Goal: Communication & Community: Participate in discussion

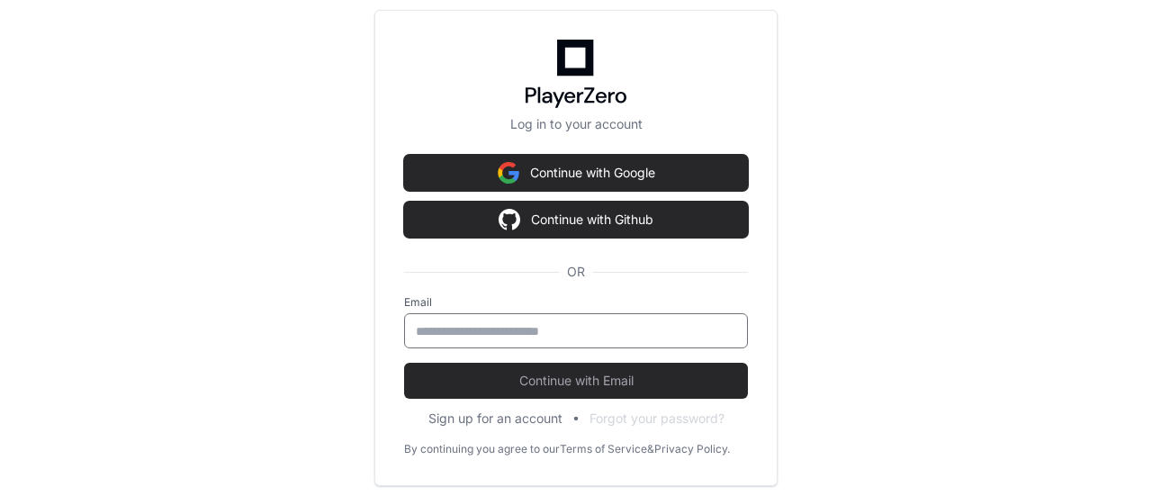
click at [516, 334] on input "email" at bounding box center [576, 331] width 320 height 18
type input "**********"
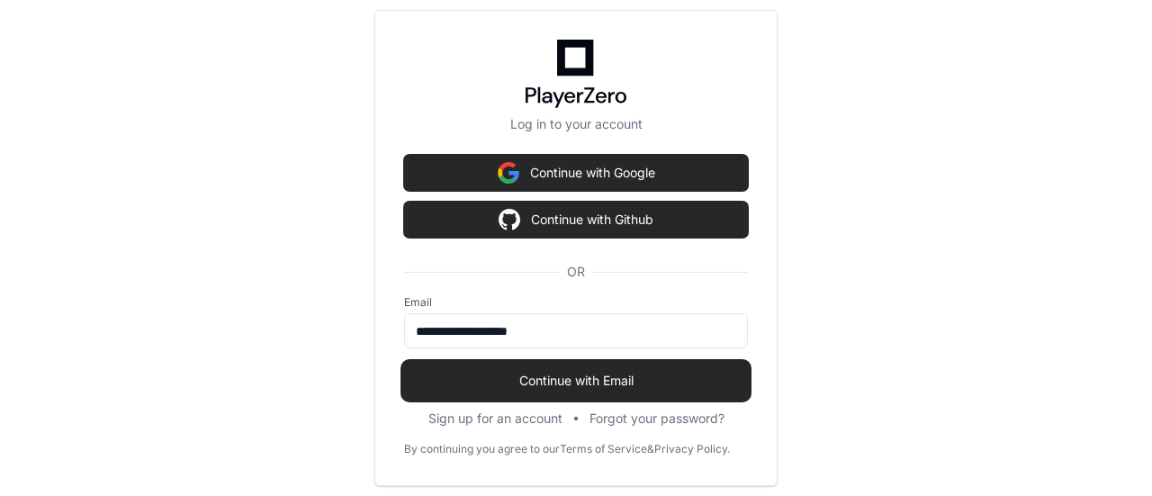
click at [515, 381] on span "Continue with Email" at bounding box center [576, 381] width 344 height 18
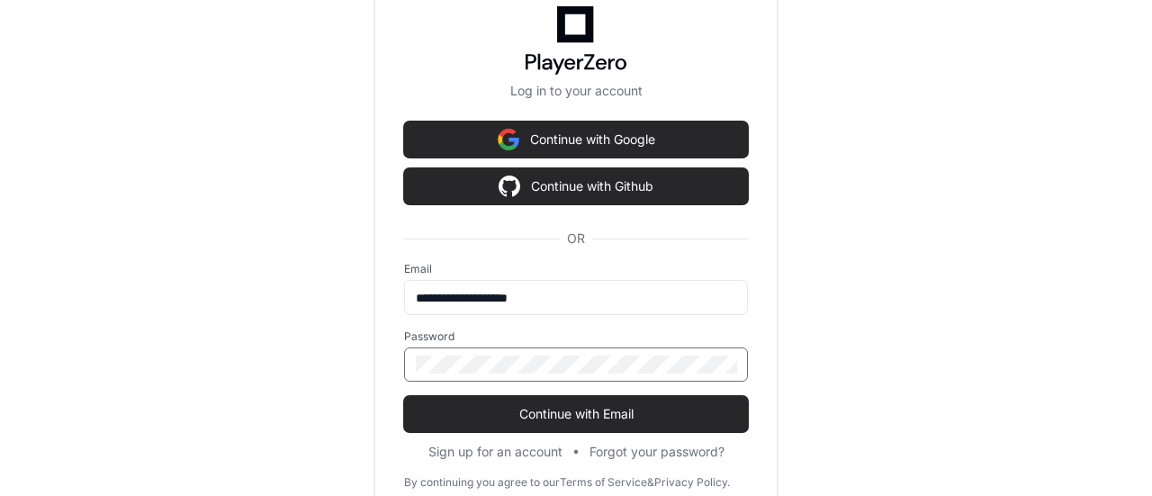
click at [404, 396] on button "Continue with Email" at bounding box center [576, 414] width 344 height 36
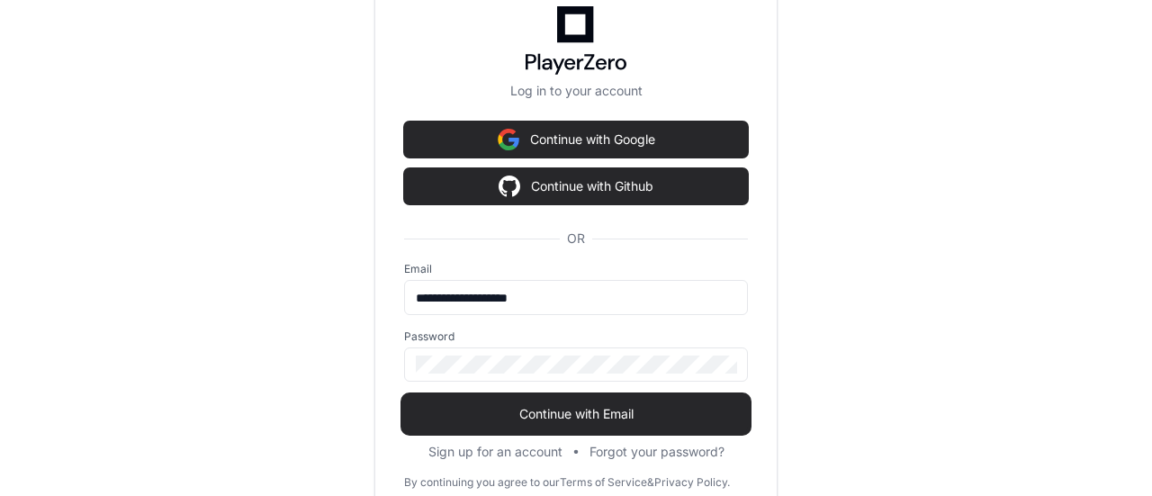
click at [569, 408] on span "Continue with Email" at bounding box center [576, 414] width 344 height 18
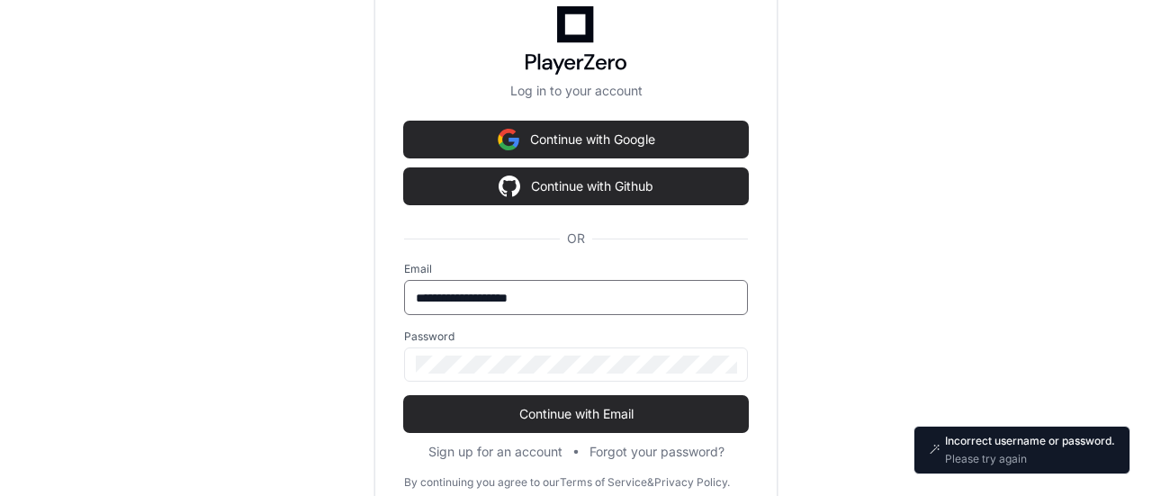
click at [564, 294] on input "**********" at bounding box center [576, 298] width 320 height 18
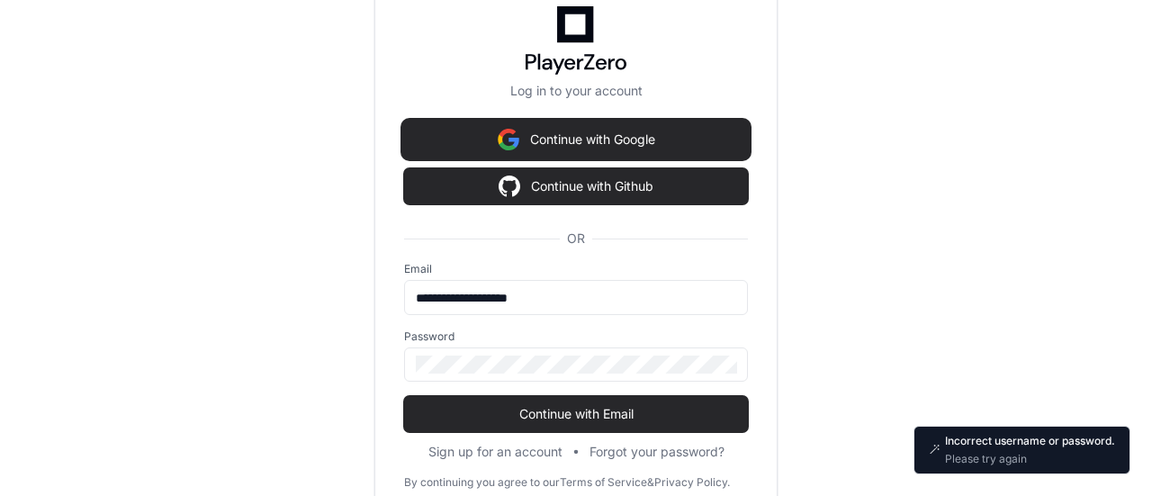
click at [614, 143] on button "Continue with Google" at bounding box center [576, 139] width 344 height 36
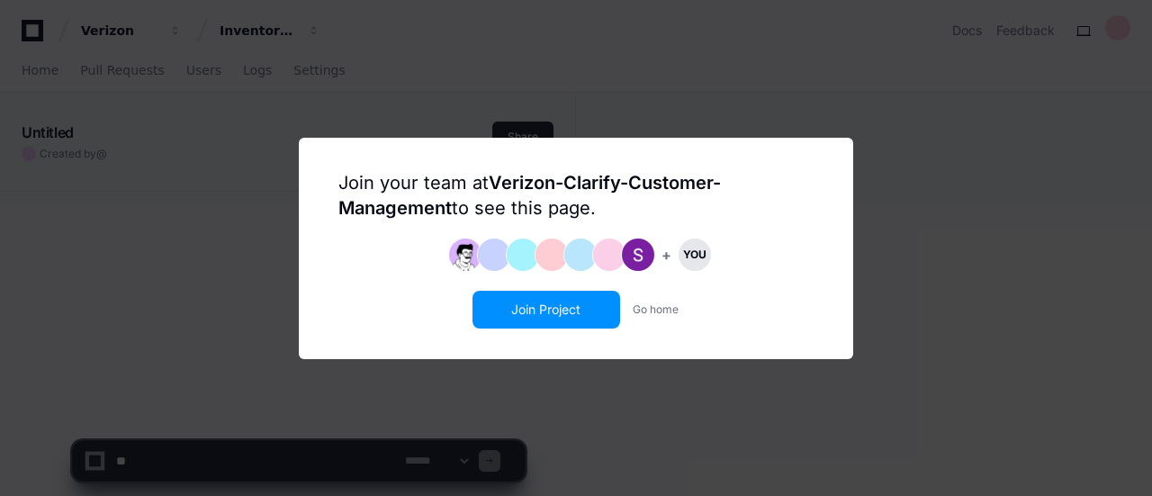
click at [545, 310] on button "Join Project" at bounding box center [546, 309] width 144 height 34
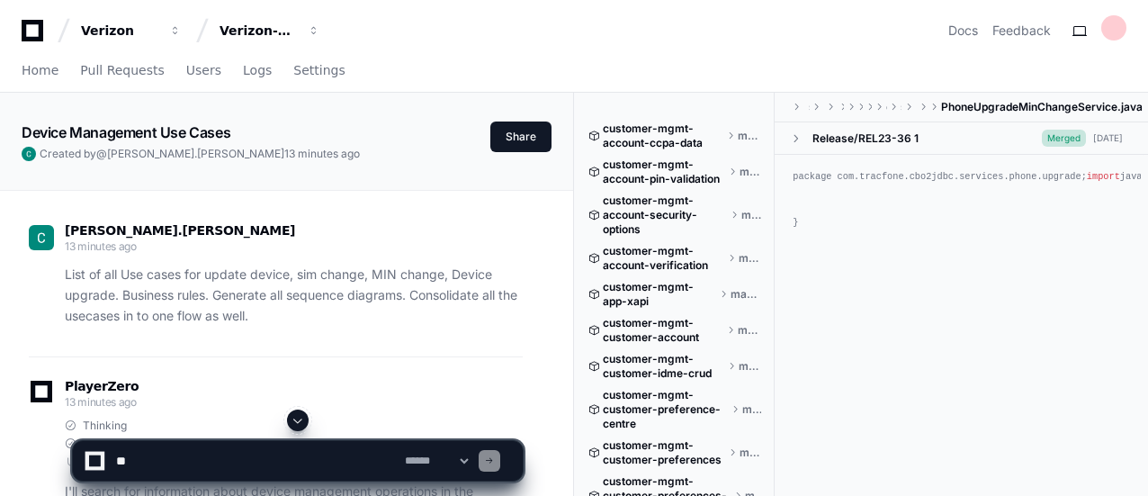
click at [301, 415] on span at bounding box center [298, 420] width 14 height 14
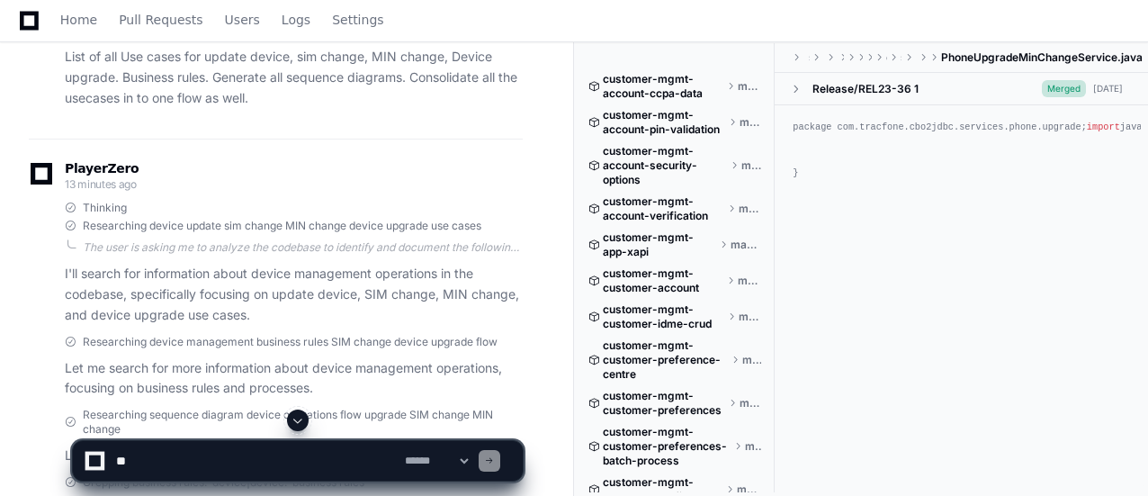
scroll to position [182, 0]
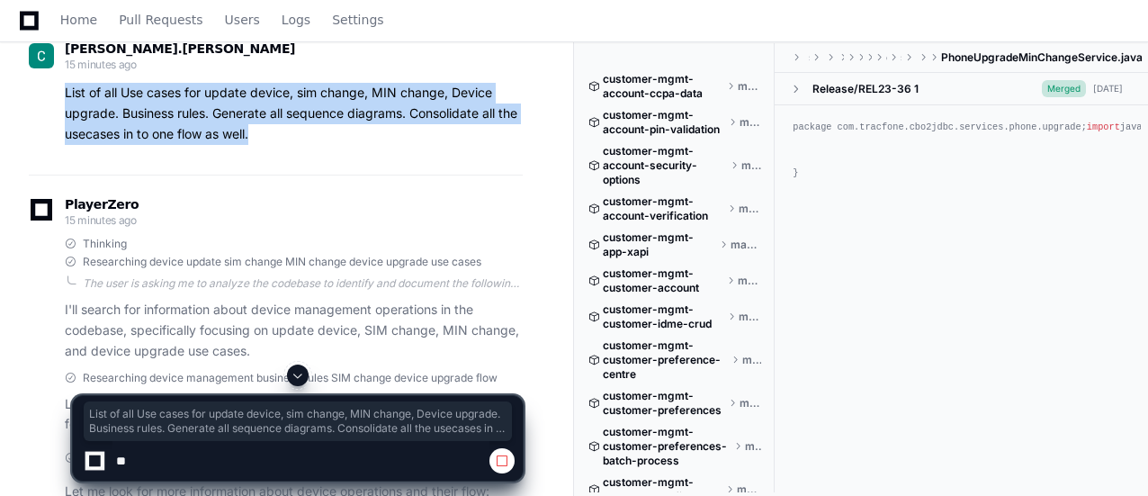
drag, startPoint x: 65, startPoint y: 91, endPoint x: 261, endPoint y: 139, distance: 202.1
click at [261, 139] on p "List of all Use cases for update device, sim change, MIN change, Device upgrade…" at bounding box center [294, 113] width 458 height 61
copy p "List of all Use cases for update device, sim change, MIN change, Device upgrade…"
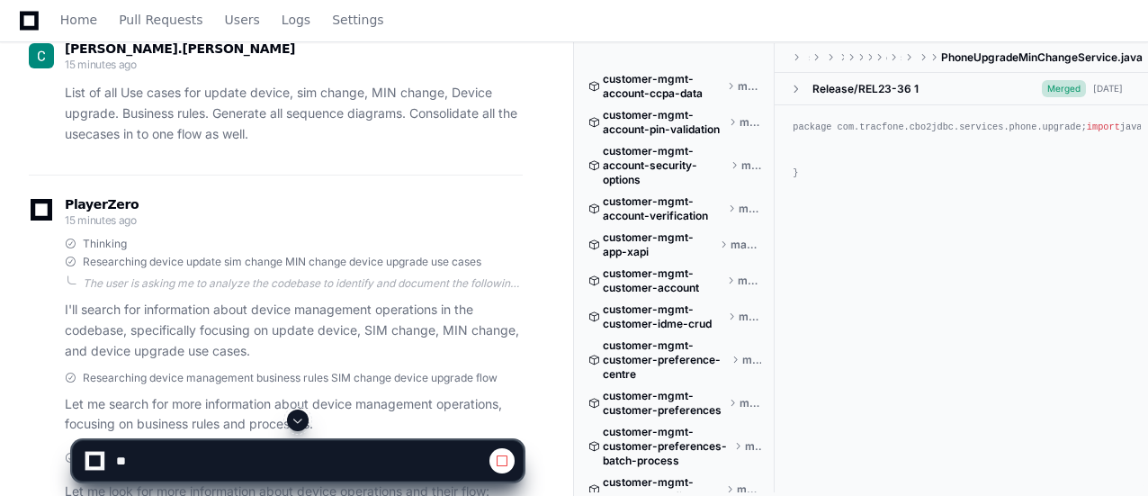
click at [534, 426] on div at bounding box center [298, 452] width 552 height 86
click at [313, 468] on textarea at bounding box center [256, 461] width 289 height 40
paste textarea "**********"
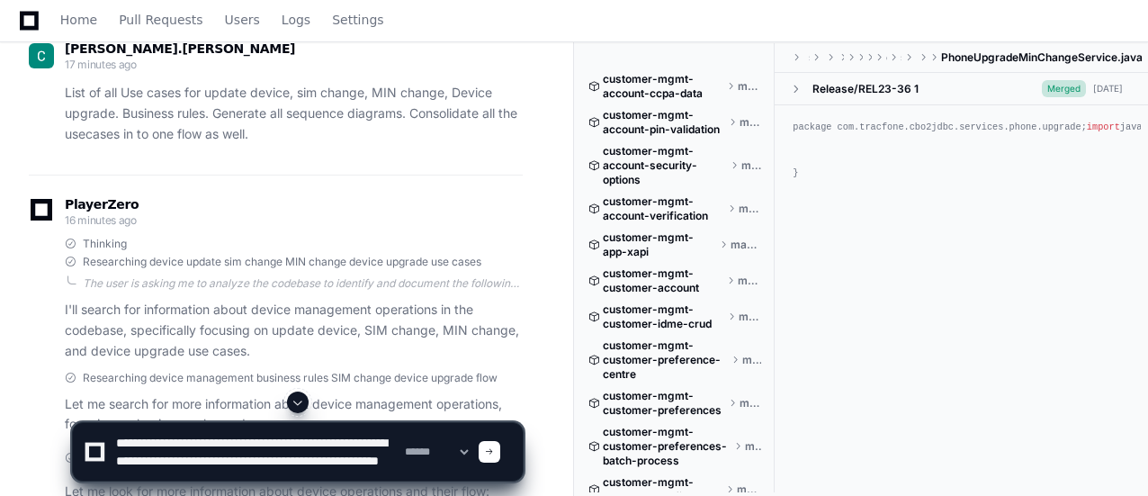
scroll to position [5, 0]
type textarea "**********"
click at [494, 452] on span at bounding box center [489, 451] width 9 height 9
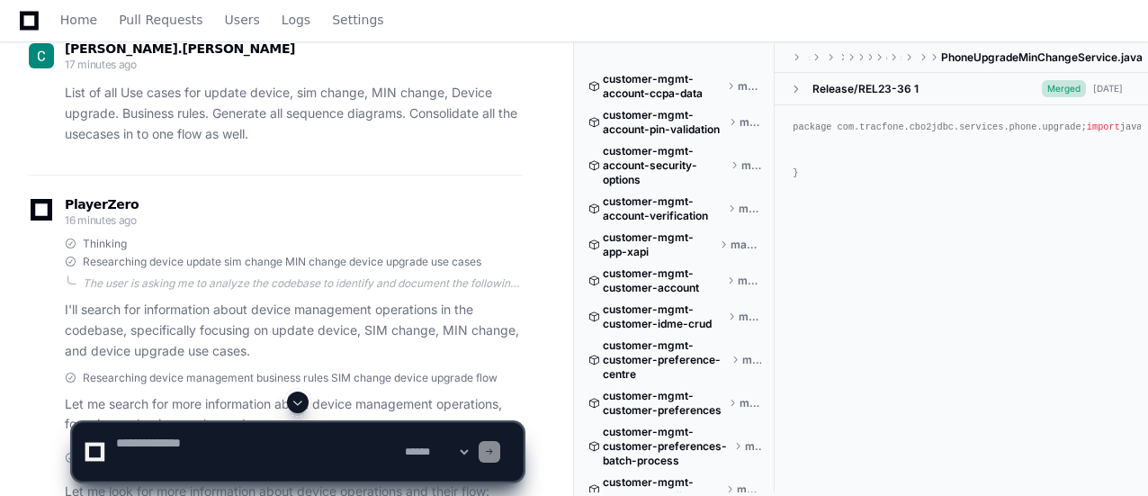
scroll to position [0, 0]
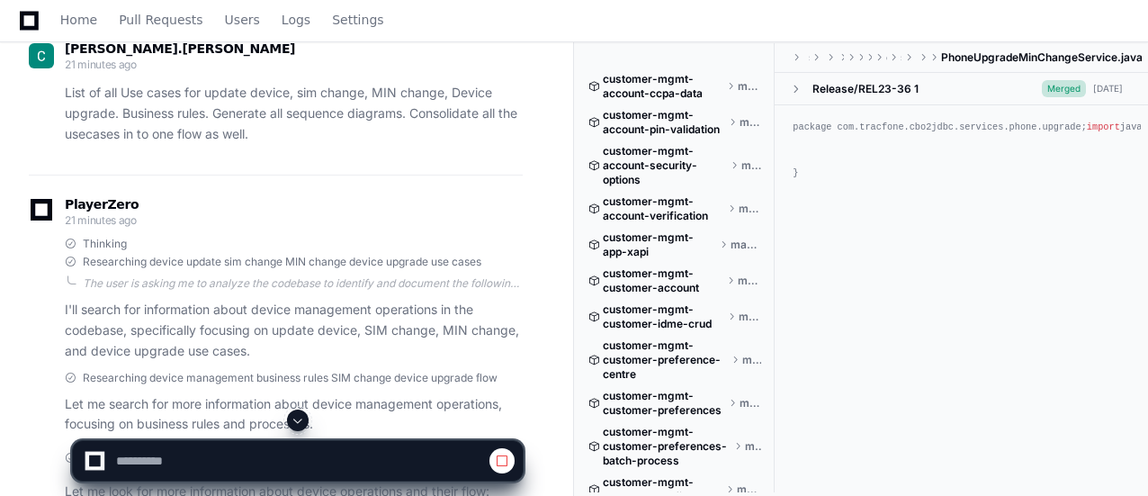
click at [297, 420] on span at bounding box center [298, 420] width 14 height 14
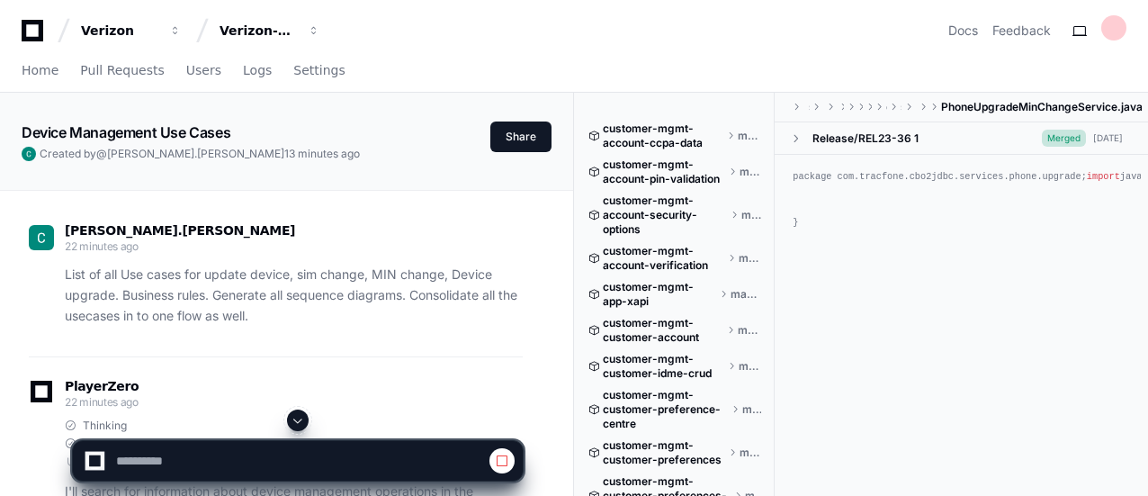
click at [296, 422] on span at bounding box center [298, 420] width 14 height 14
click at [299, 419] on span at bounding box center [298, 420] width 14 height 14
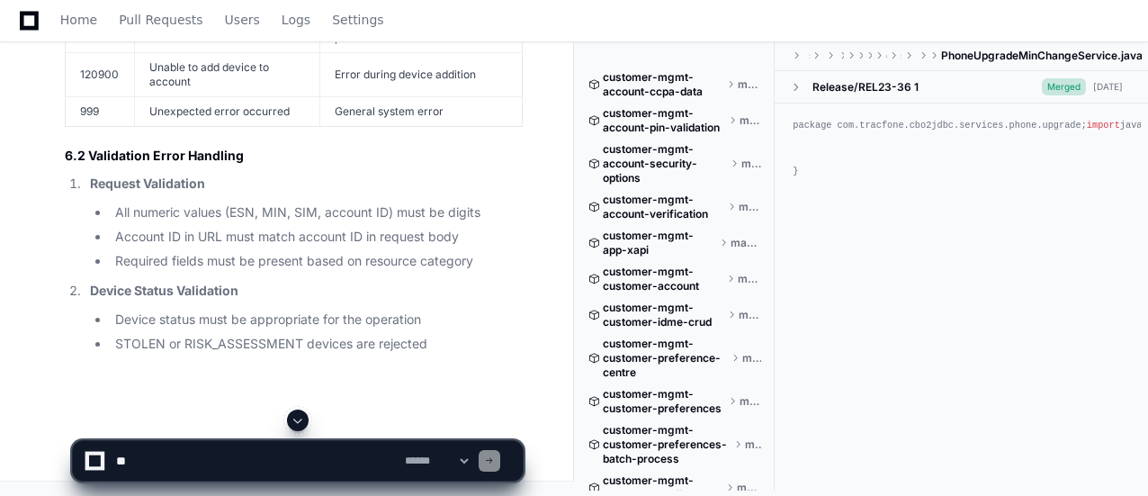
scroll to position [23788, 0]
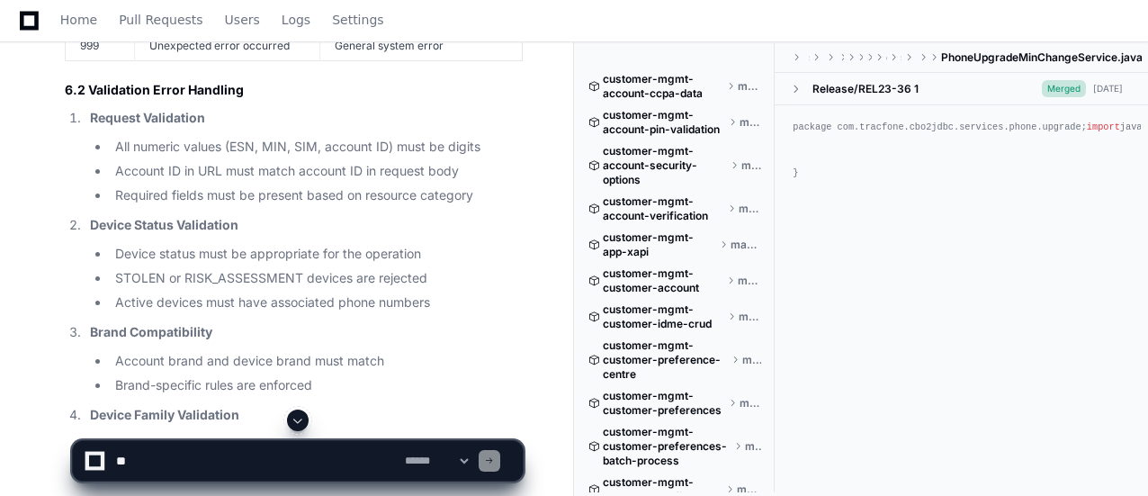
scroll to position [23788, 0]
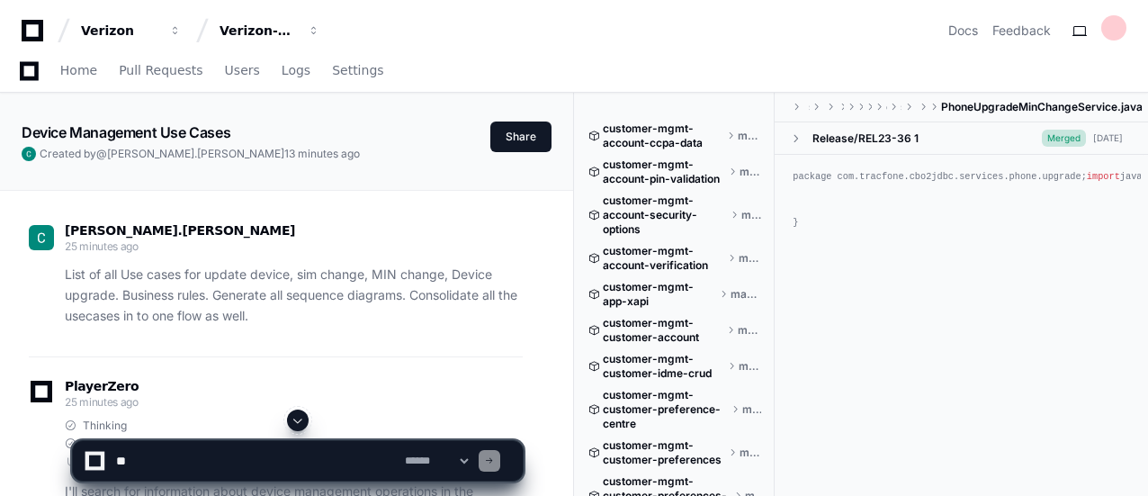
scroll to position [23788, 0]
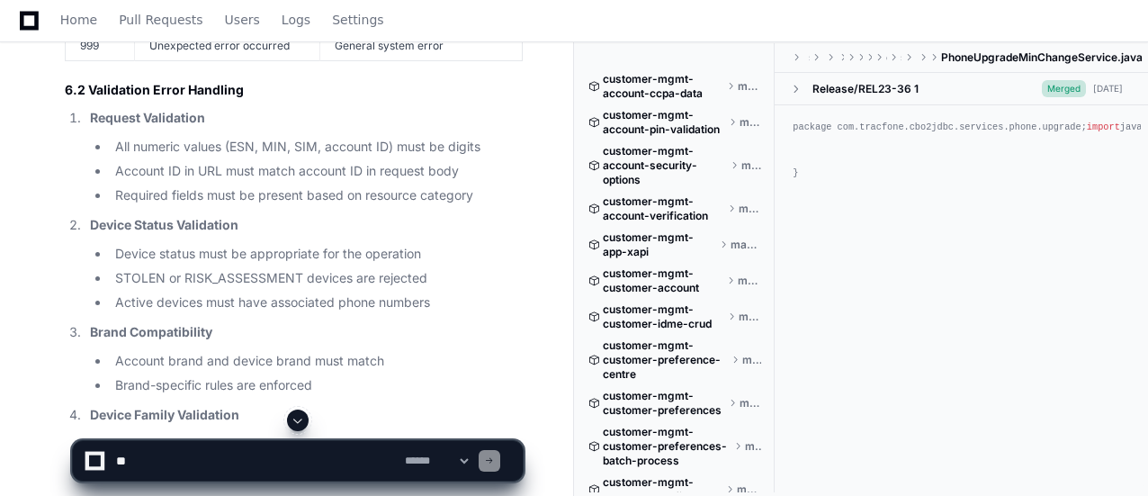
click at [304, 463] on textarea at bounding box center [256, 461] width 289 height 40
paste textarea "**********"
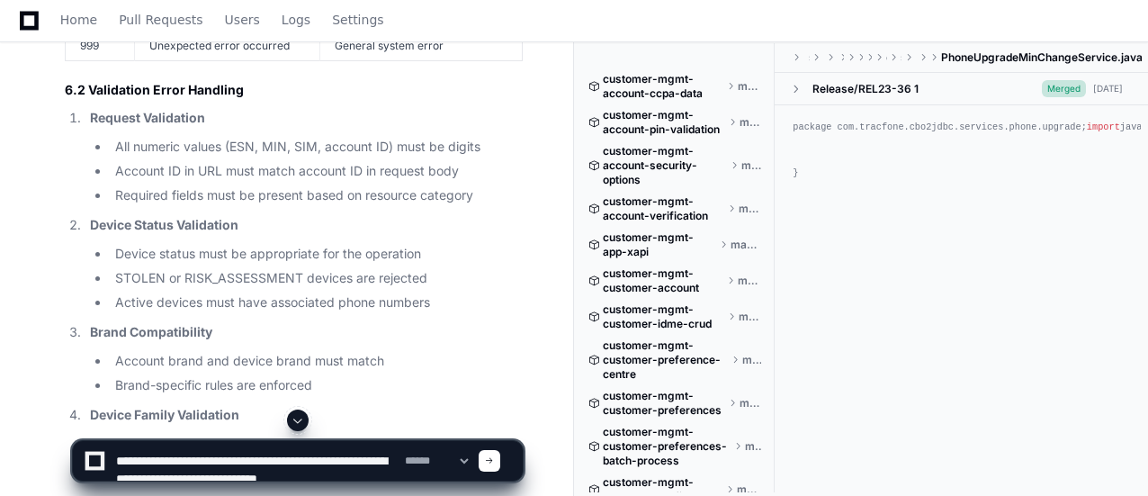
scroll to position [5, 0]
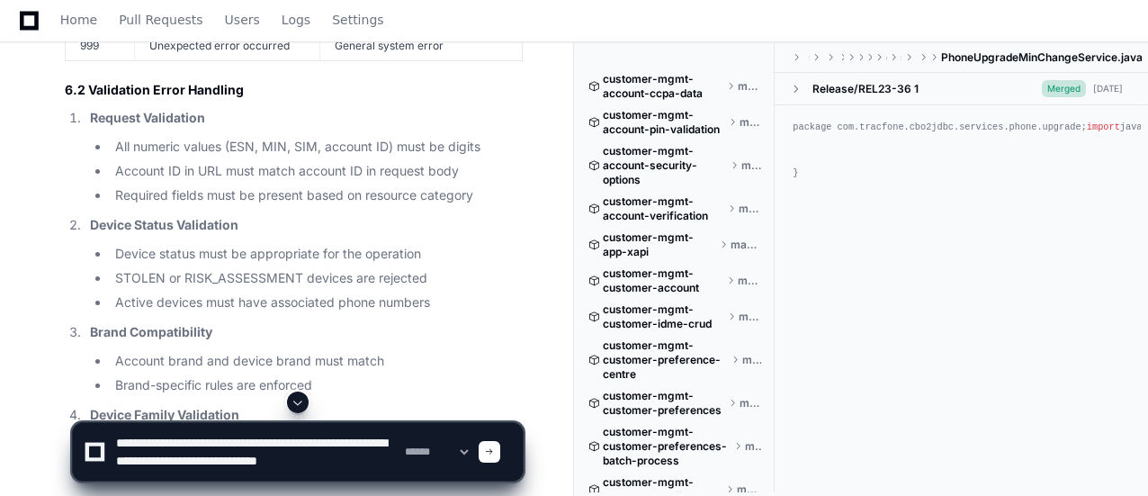
type textarea "**********"
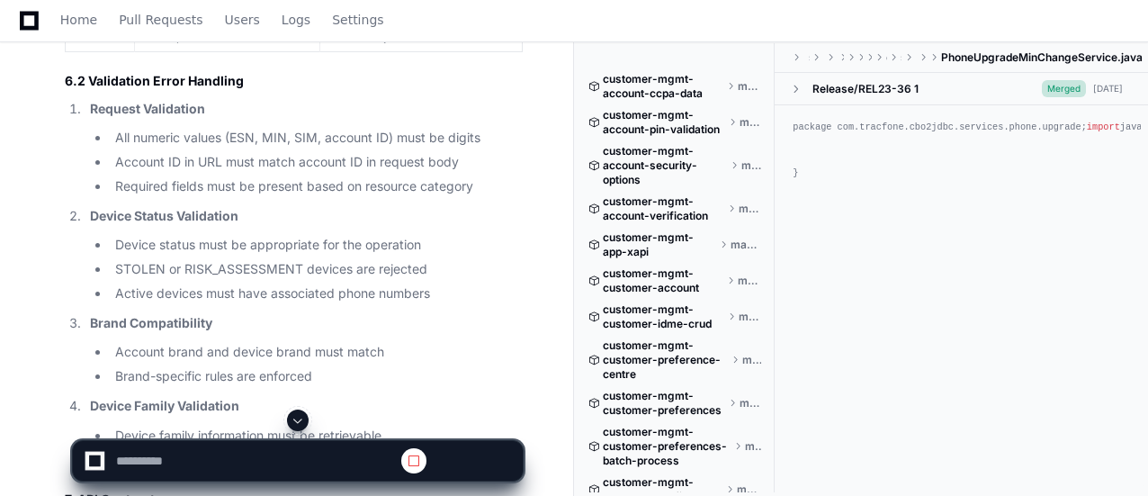
scroll to position [0, 0]
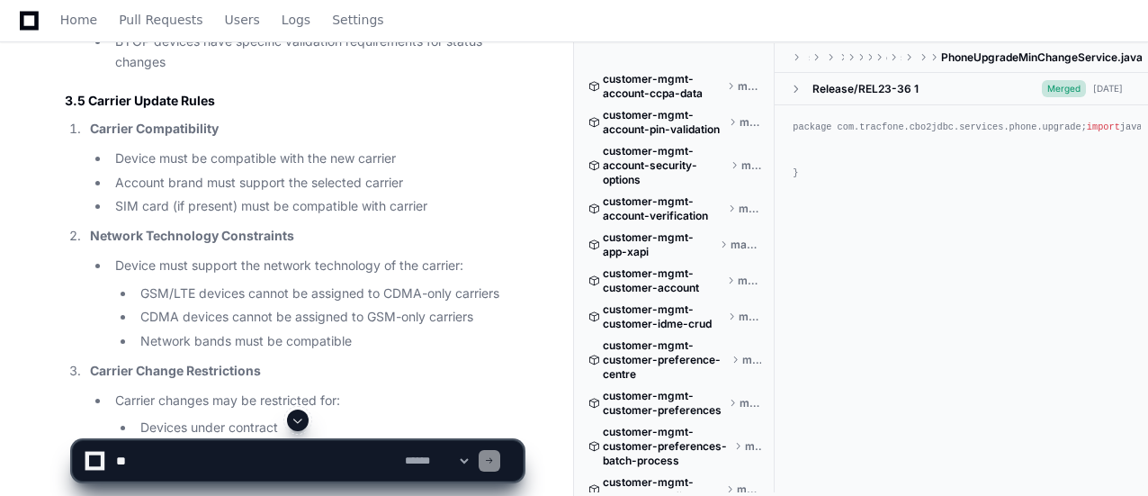
scroll to position [33590, 0]
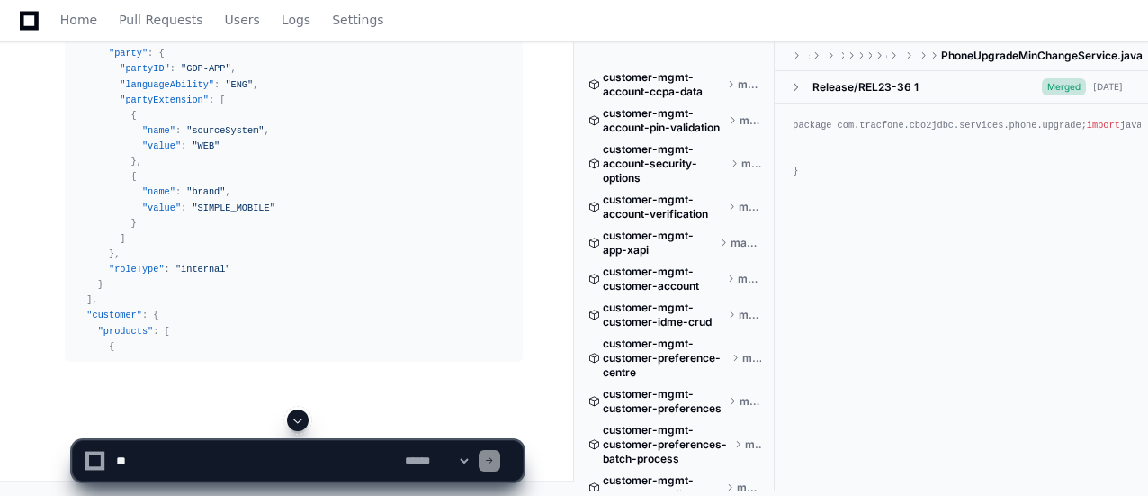
scroll to position [35833, 0]
click at [295, 416] on span at bounding box center [298, 420] width 14 height 14
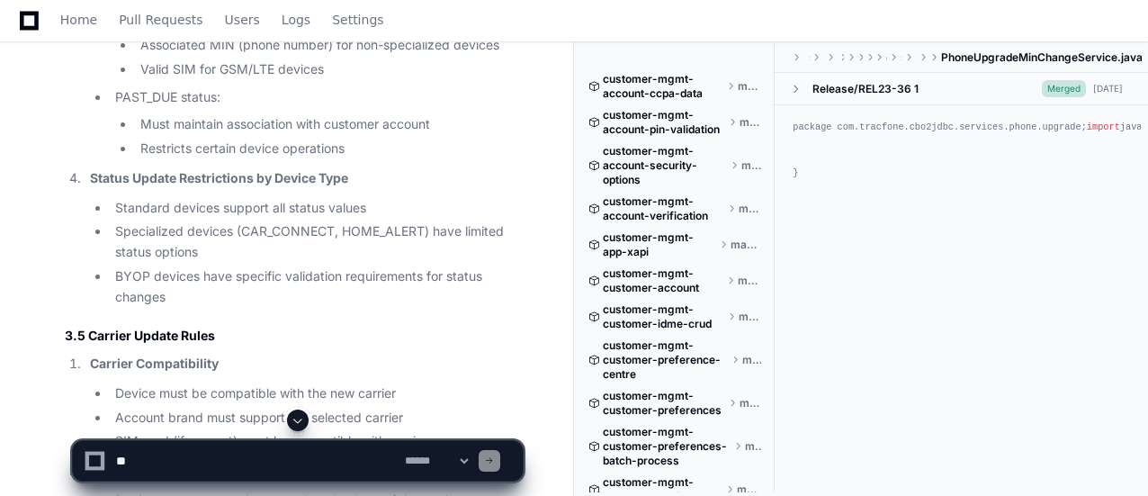
scroll to position [0, 0]
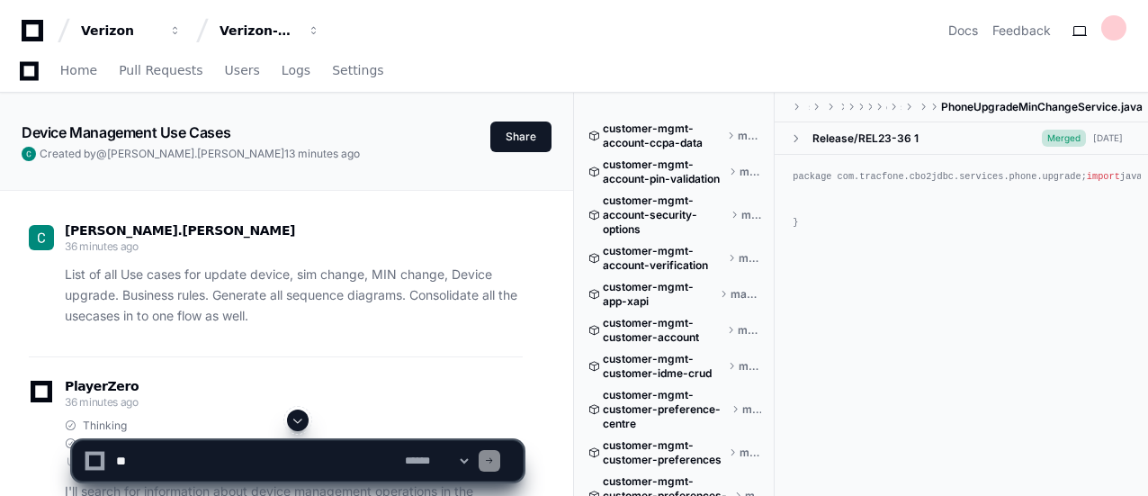
scroll to position [32995, 0]
